Goal: Find specific page/section: Find specific page/section

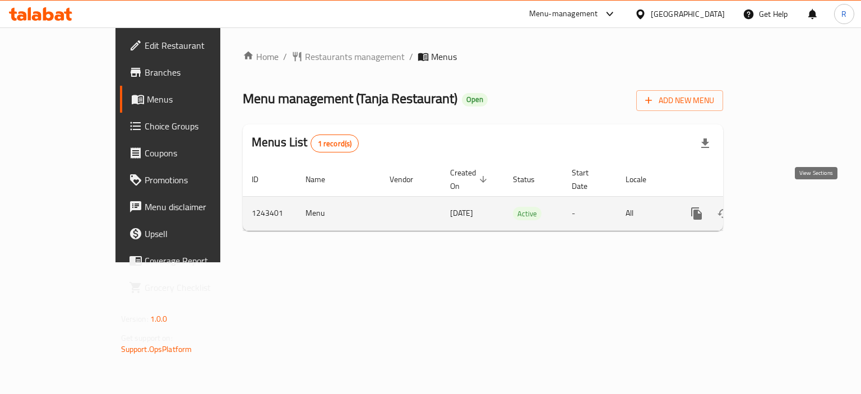
click at [785, 207] on icon "enhanced table" at bounding box center [777, 213] width 13 height 13
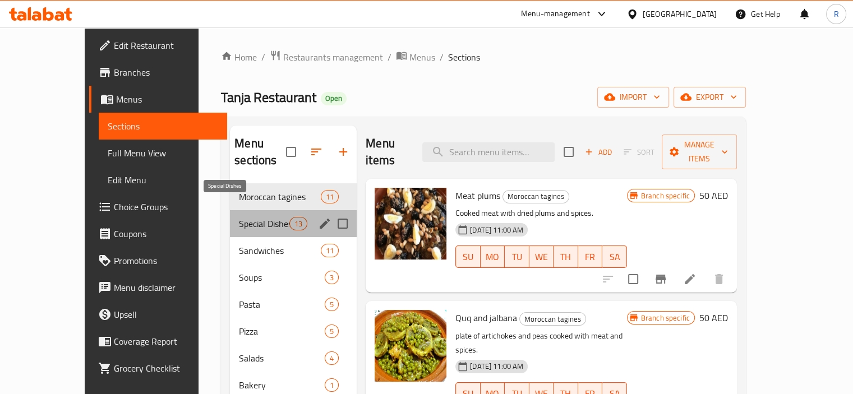
click at [239, 217] on span "Special Dishes" at bounding box center [264, 223] width 50 height 13
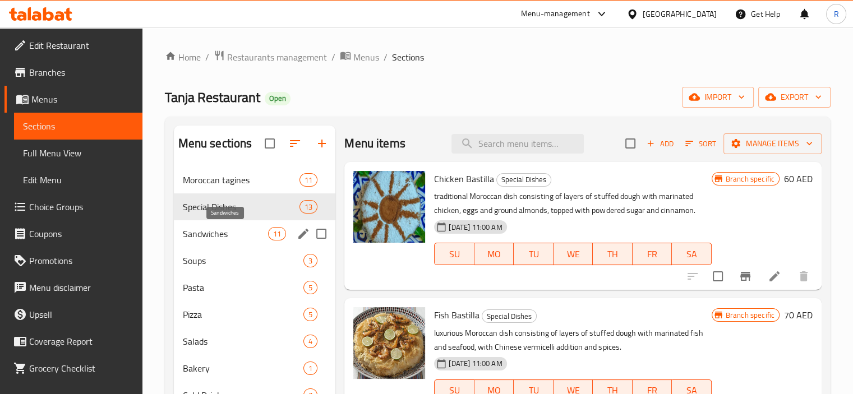
click at [218, 239] on span "Sandwiches" at bounding box center [226, 233] width 86 height 13
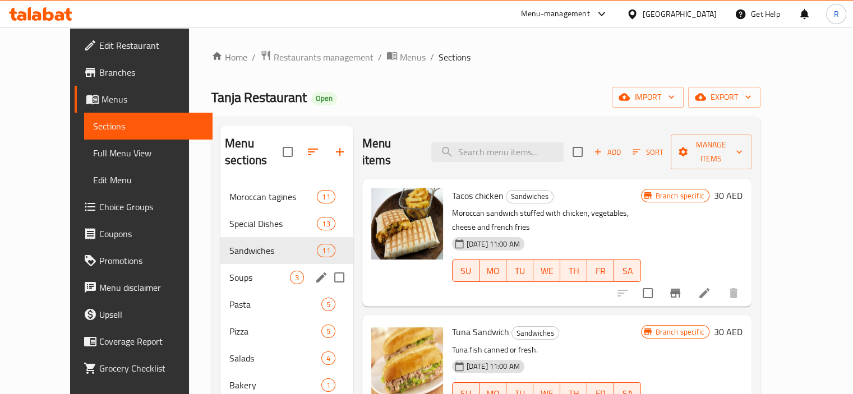
drag, startPoint x: 218, startPoint y: 263, endPoint x: 206, endPoint y: 265, distance: 11.4
click at [229, 271] on span "Soups" at bounding box center [259, 277] width 61 height 13
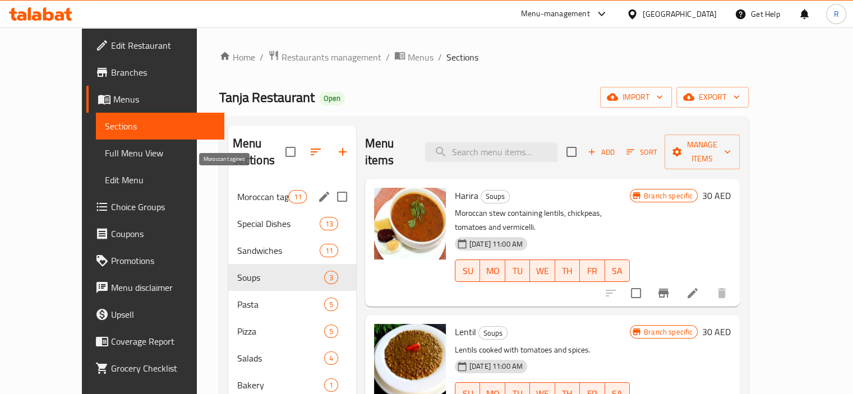
click at [237, 190] on span "Moroccan tagines" at bounding box center [263, 196] width 52 height 13
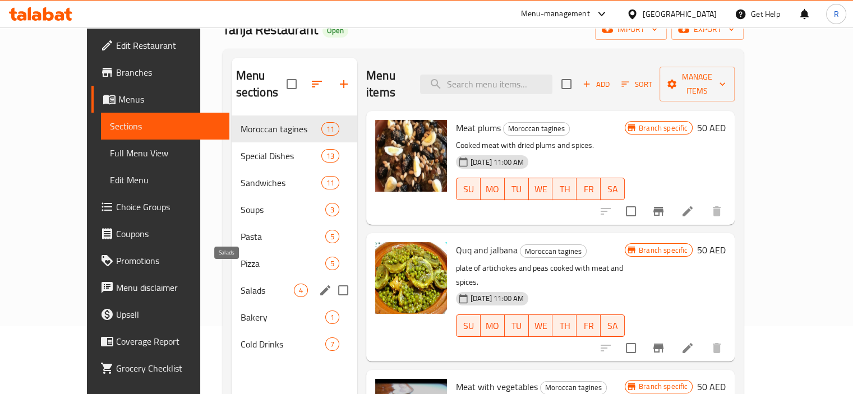
scroll to position [112, 0]
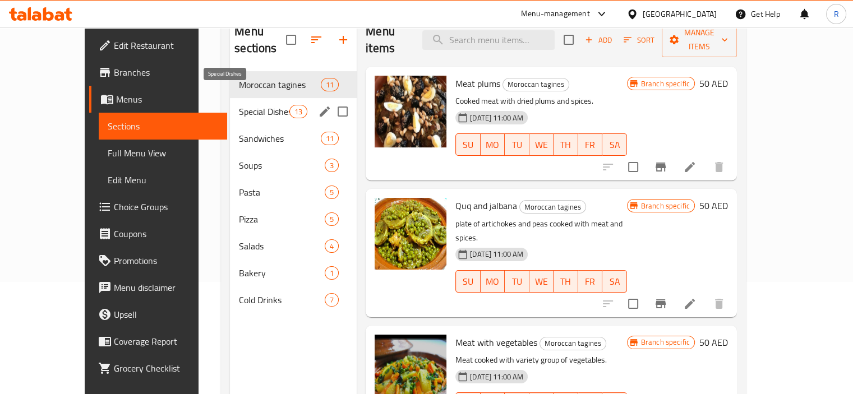
click at [239, 105] on span "Special Dishes" at bounding box center [264, 111] width 50 height 13
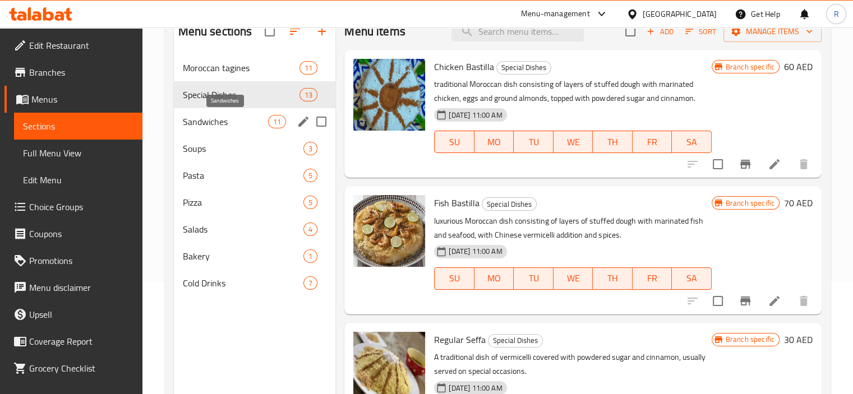
click at [216, 119] on span "Sandwiches" at bounding box center [226, 121] width 86 height 13
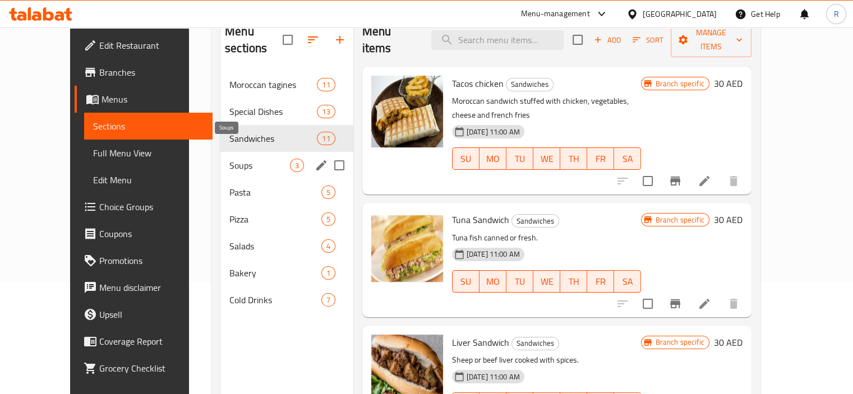
click at [229, 159] on span "Soups" at bounding box center [259, 165] width 61 height 13
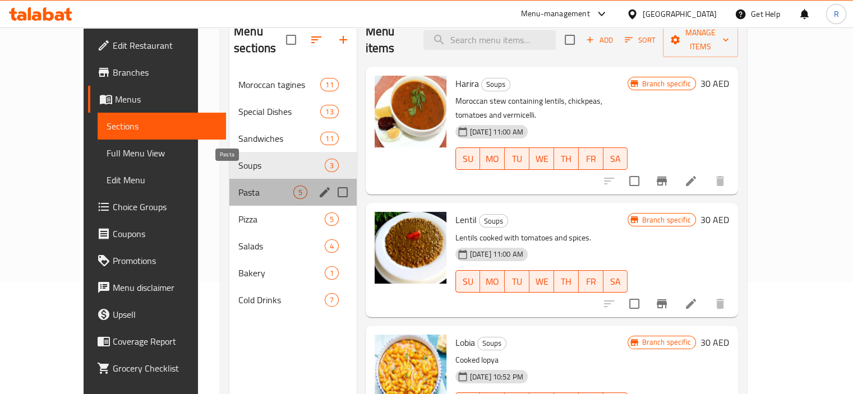
click at [238, 186] on span "Pasta" at bounding box center [265, 192] width 55 height 13
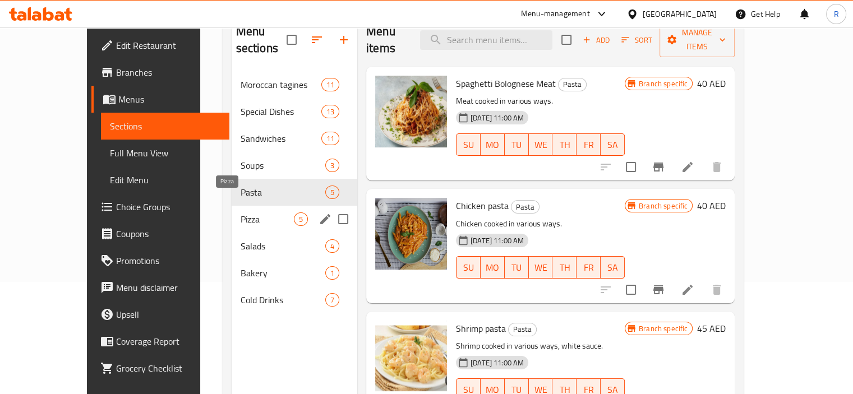
drag, startPoint x: 205, startPoint y: 201, endPoint x: 199, endPoint y: 215, distance: 15.1
click at [241, 213] on span "Pizza" at bounding box center [267, 219] width 53 height 13
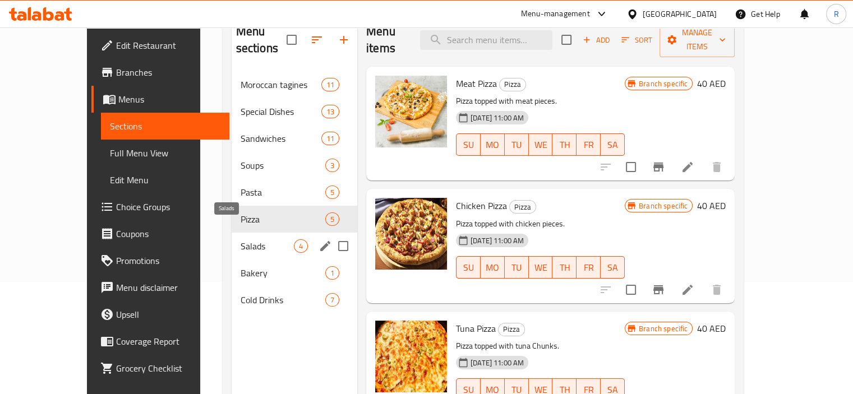
click at [241, 239] on span "Salads" at bounding box center [267, 245] width 53 height 13
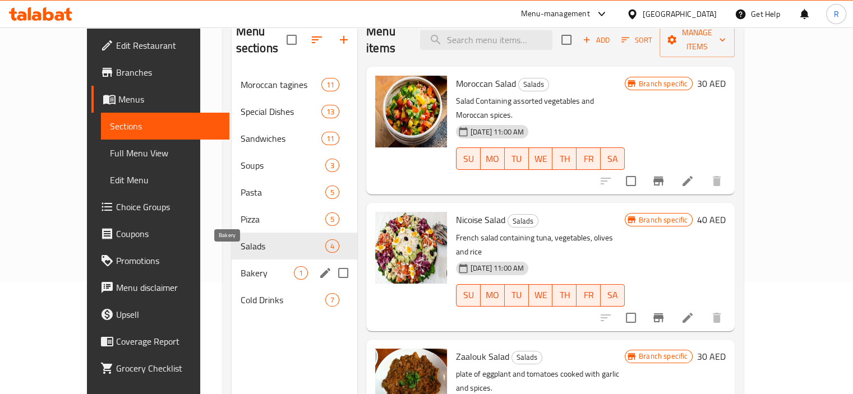
click at [241, 266] on span "Bakery" at bounding box center [267, 272] width 53 height 13
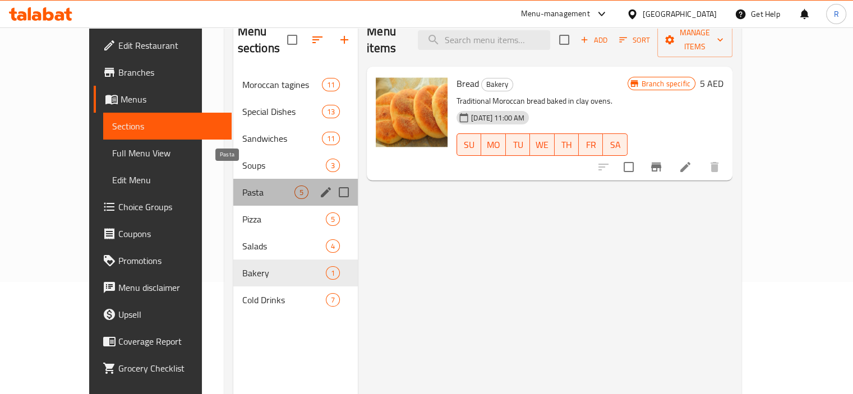
click at [242, 186] on span "Pasta" at bounding box center [268, 192] width 52 height 13
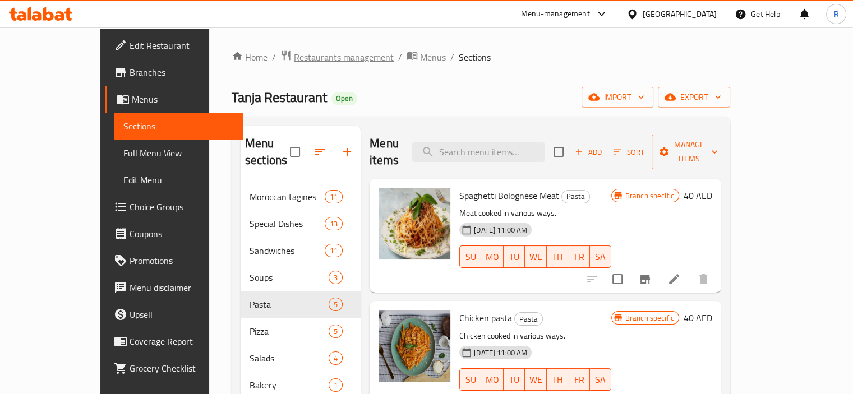
click at [296, 62] on span "Restaurants management" at bounding box center [344, 56] width 100 height 13
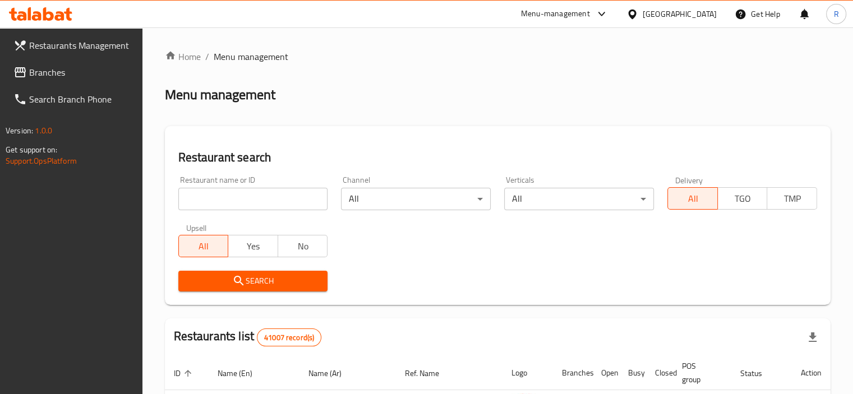
click at [283, 201] on input "search" at bounding box center [253, 199] width 150 height 22
paste input "692979"
type input "692979"
drag, startPoint x: 280, startPoint y: 280, endPoint x: 547, endPoint y: 274, distance: 266.5
click at [290, 284] on span "Search" at bounding box center [253, 281] width 132 height 14
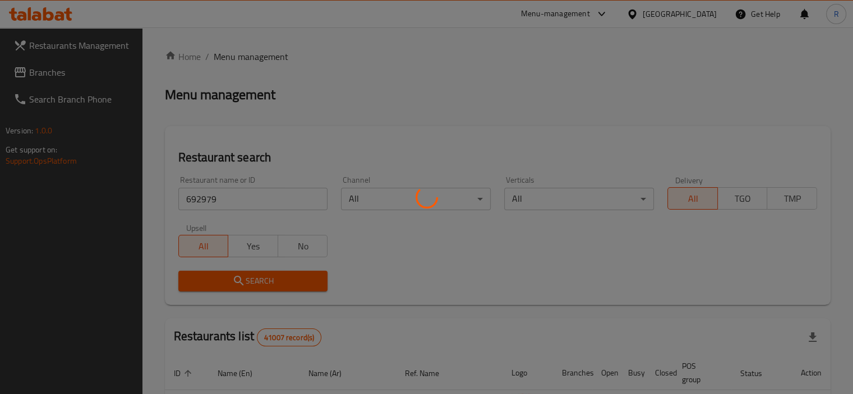
scroll to position [106, 0]
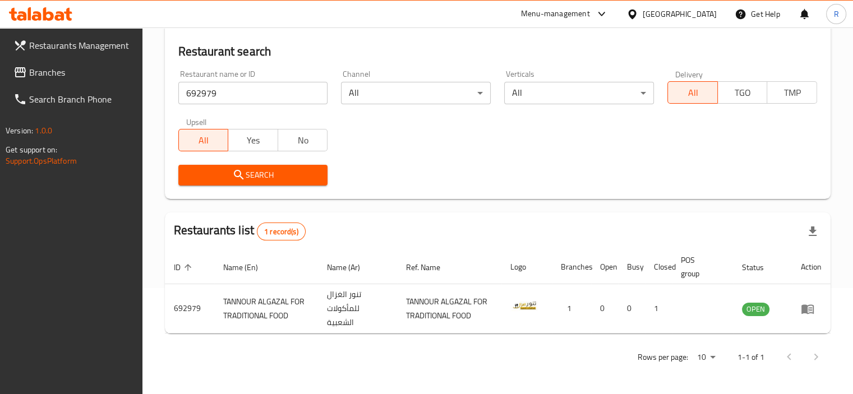
click at [537, 181] on div "Search" at bounding box center [498, 175] width 652 height 34
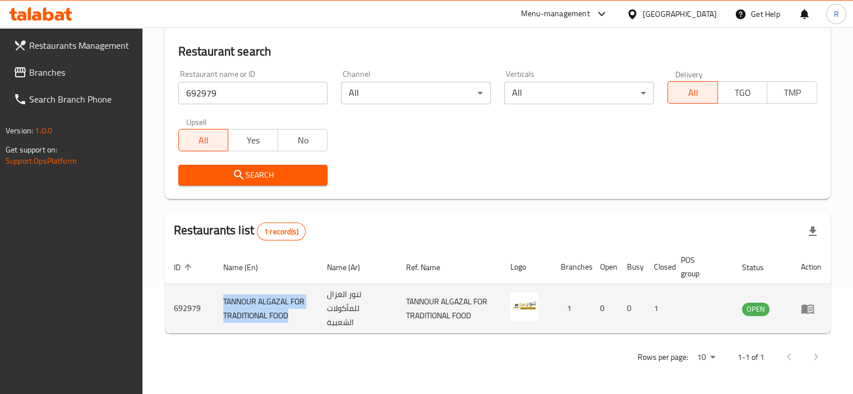
drag, startPoint x: 220, startPoint y: 296, endPoint x: 287, endPoint y: 325, distance: 72.6
click at [287, 325] on td "TANNOUR ALGAZAL FOR TRADITIONAL FOOD" at bounding box center [266, 308] width 104 height 49
copy td "TANNOUR ALGAZAL FOR TRADITIONAL FOOD"
click at [806, 305] on icon "enhanced table" at bounding box center [807, 310] width 12 height 10
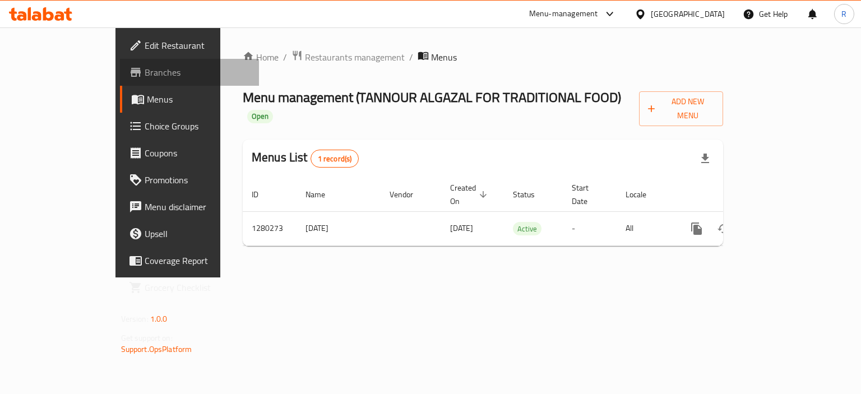
click at [145, 69] on span "Branches" at bounding box center [198, 72] width 106 height 13
